Goal: Find specific page/section

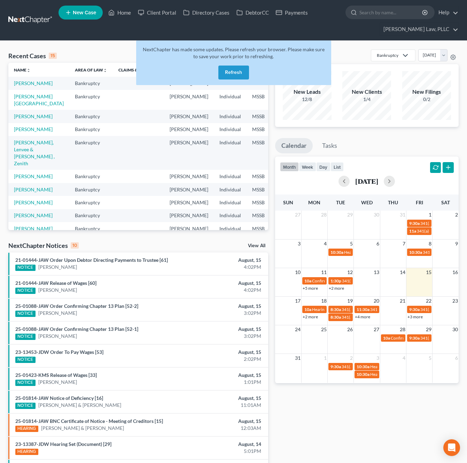
click at [243, 73] on button "Refresh" at bounding box center [234, 73] width 31 height 14
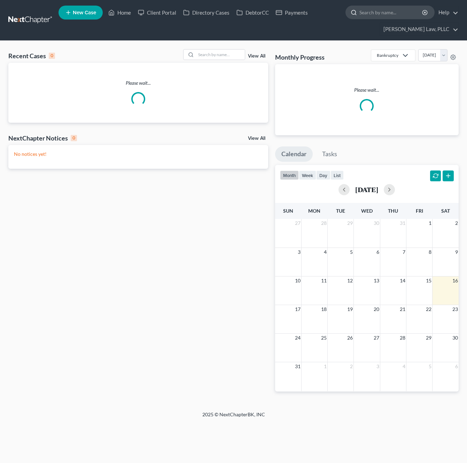
click at [374, 13] on input "search" at bounding box center [392, 12] width 64 height 13
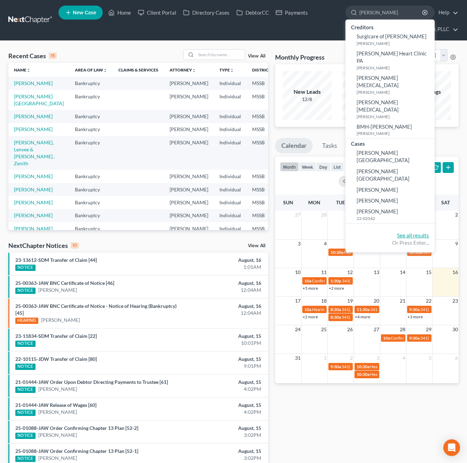
type input "[PERSON_NAME]"
click at [406, 232] on link "See all results" at bounding box center [413, 235] width 32 height 6
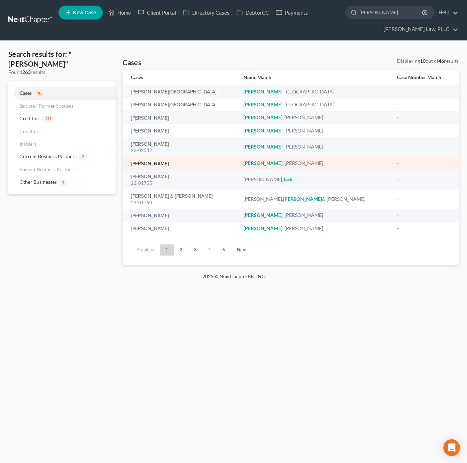
click at [168, 162] on link "[PERSON_NAME]" at bounding box center [150, 163] width 38 height 5
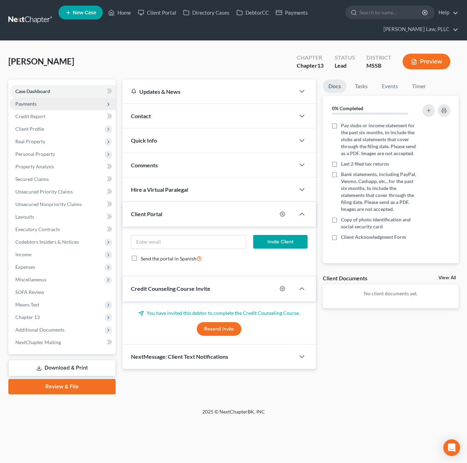
click at [76, 102] on span "Payments" at bounding box center [63, 104] width 106 height 13
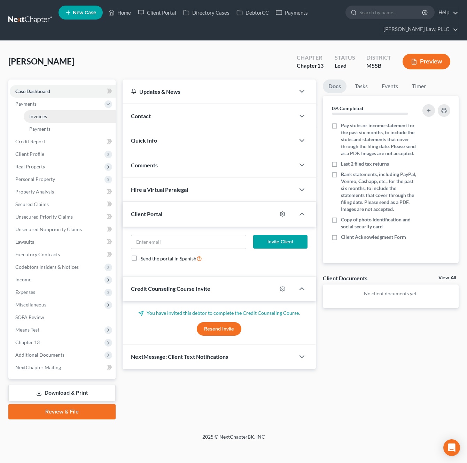
click at [63, 118] on link "Invoices" at bounding box center [70, 116] width 92 height 13
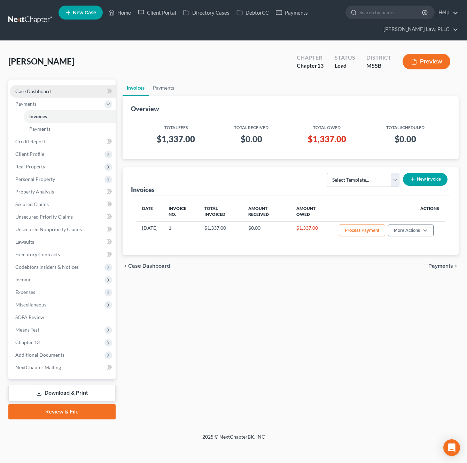
click at [56, 93] on link "Case Dashboard" at bounding box center [63, 91] width 106 height 13
